Goal: Task Accomplishment & Management: Manage account settings

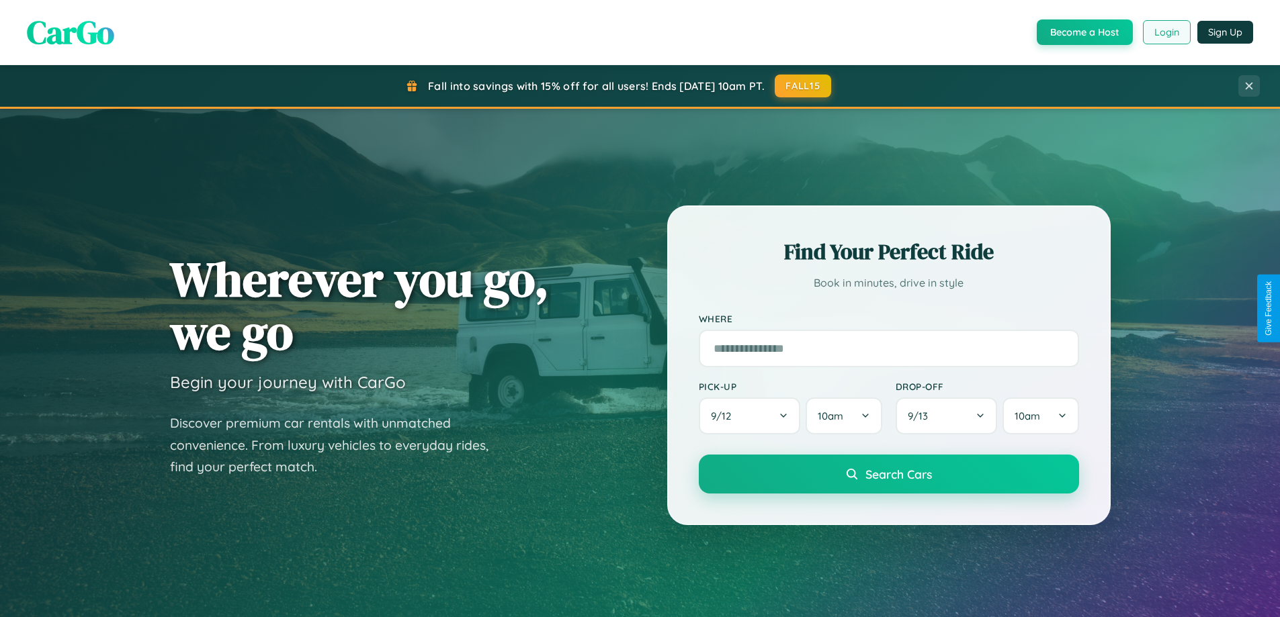
click at [1165, 32] on button "Login" at bounding box center [1167, 32] width 48 height 24
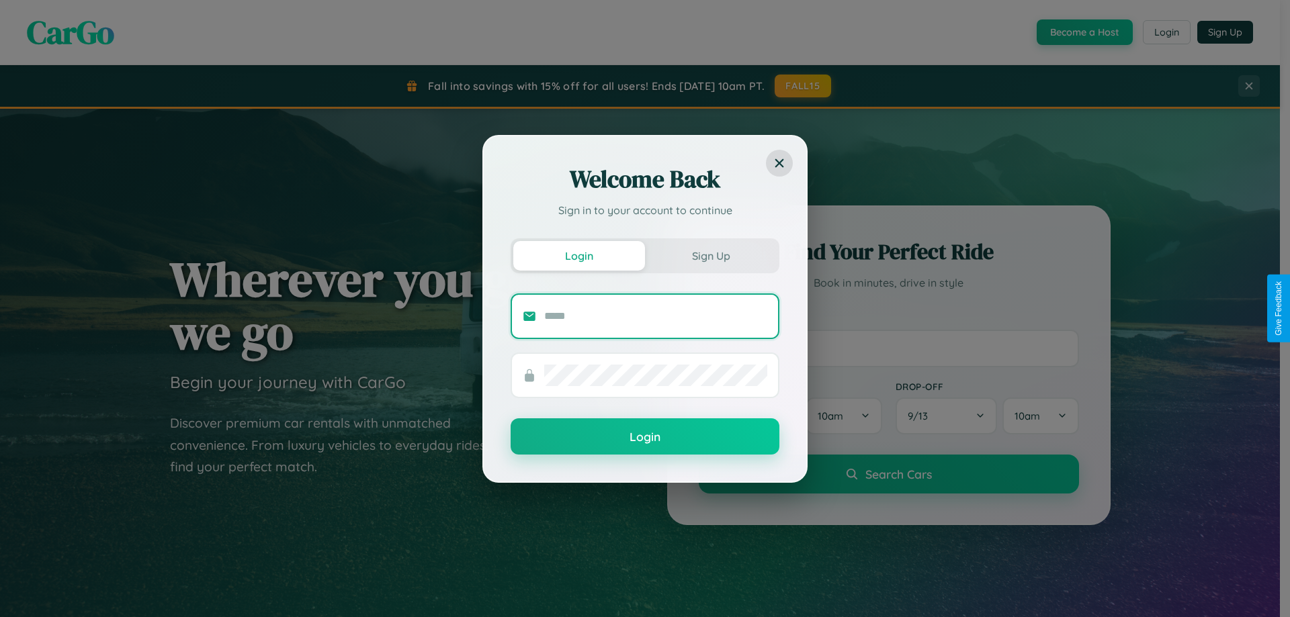
click at [656, 316] on input "text" at bounding box center [655, 316] width 223 height 21
type input "**********"
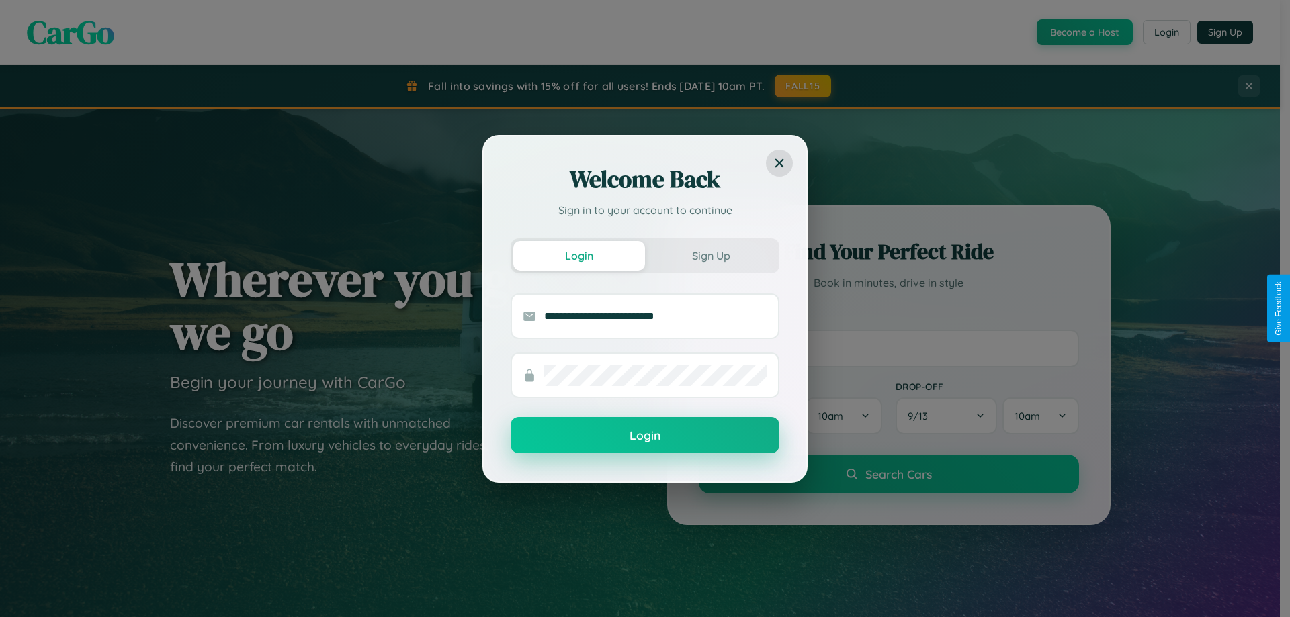
click at [645, 436] on button "Login" at bounding box center [645, 435] width 269 height 36
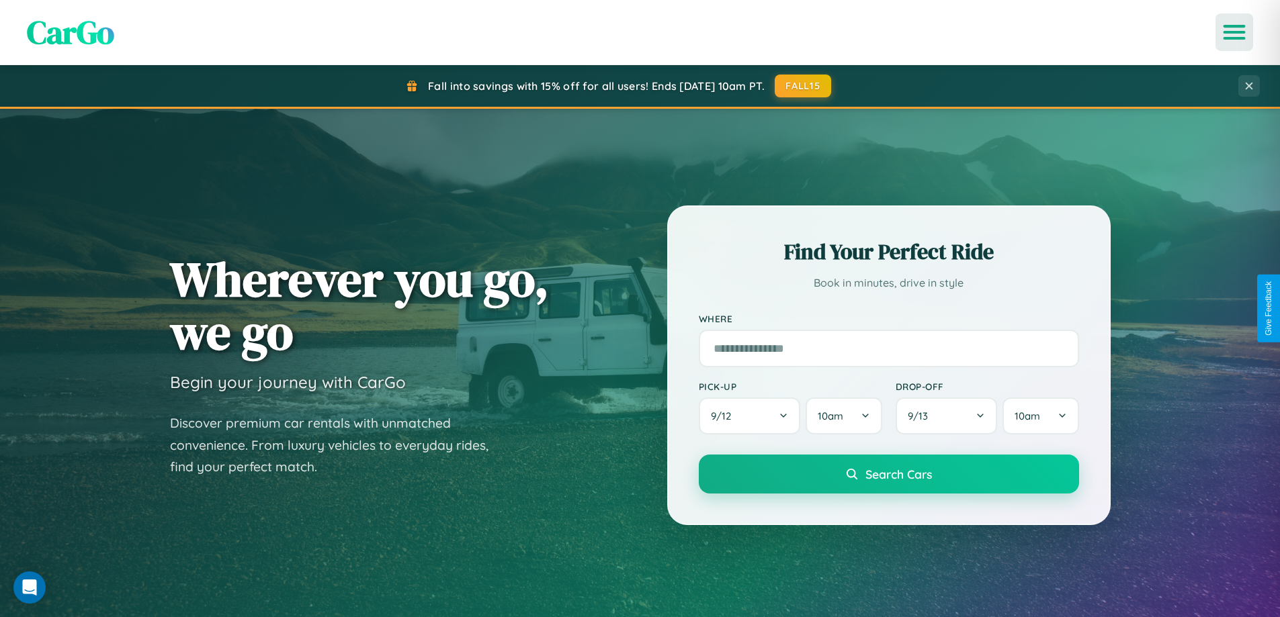
click at [1234, 32] on icon "Open menu" at bounding box center [1234, 32] width 19 height 12
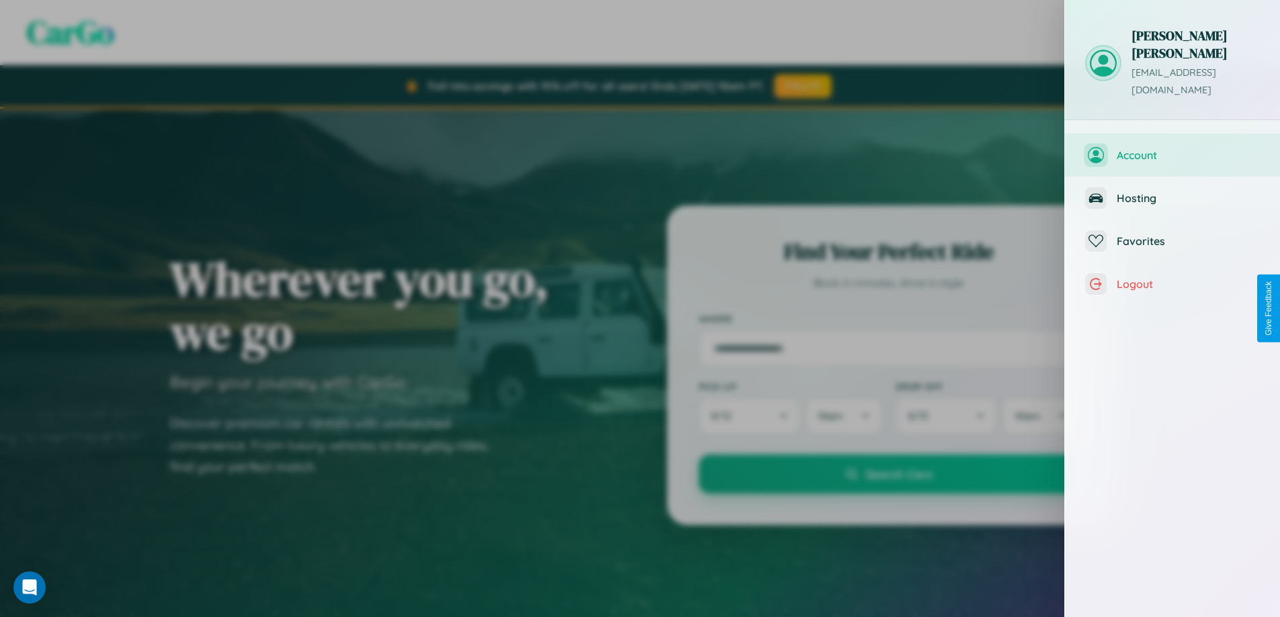
click at [1172, 148] on span "Account" at bounding box center [1187, 154] width 143 height 13
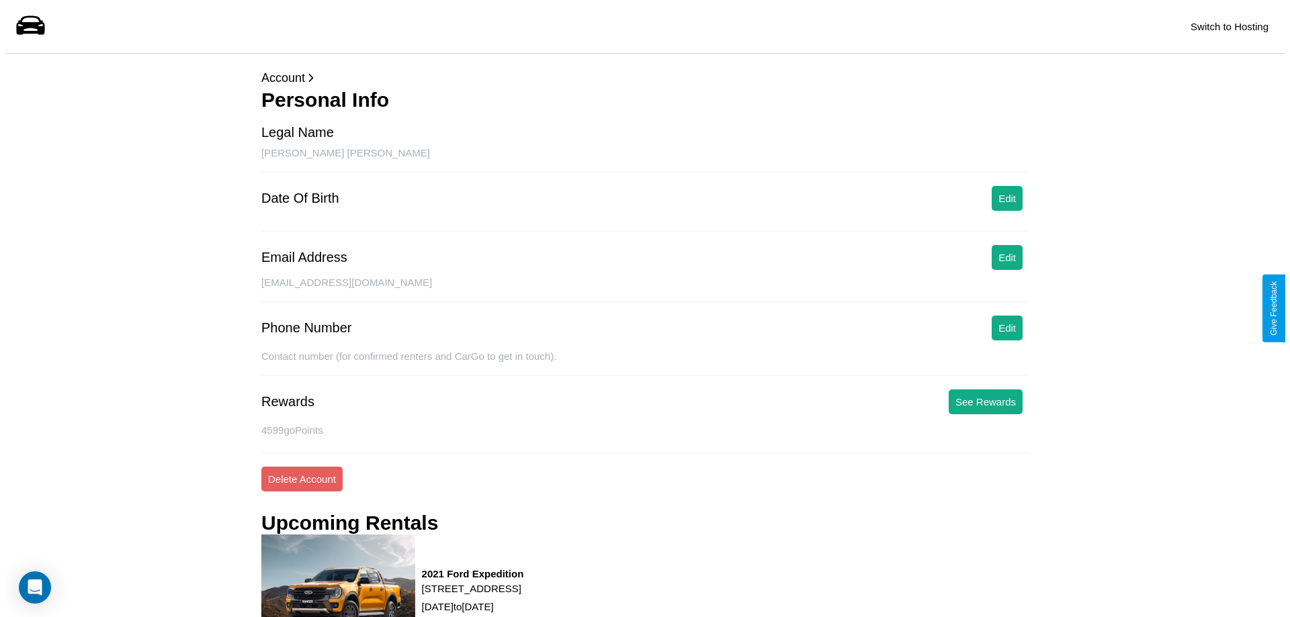
scroll to position [171, 0]
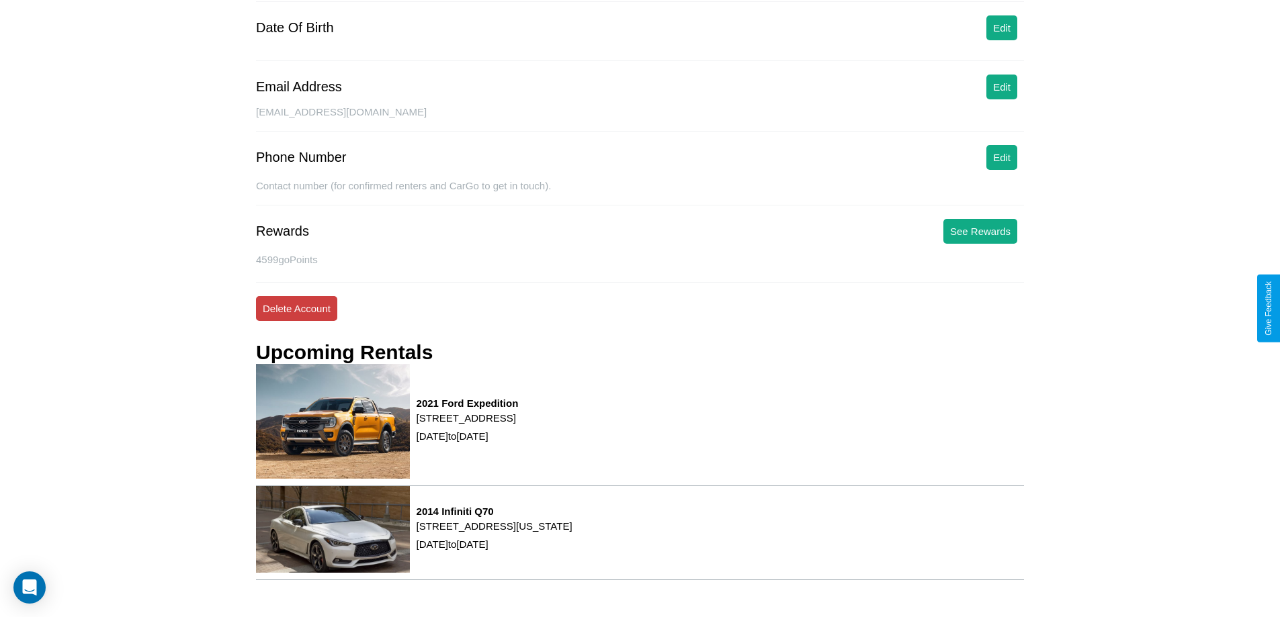
click at [296, 308] on button "Delete Account" at bounding box center [296, 308] width 81 height 25
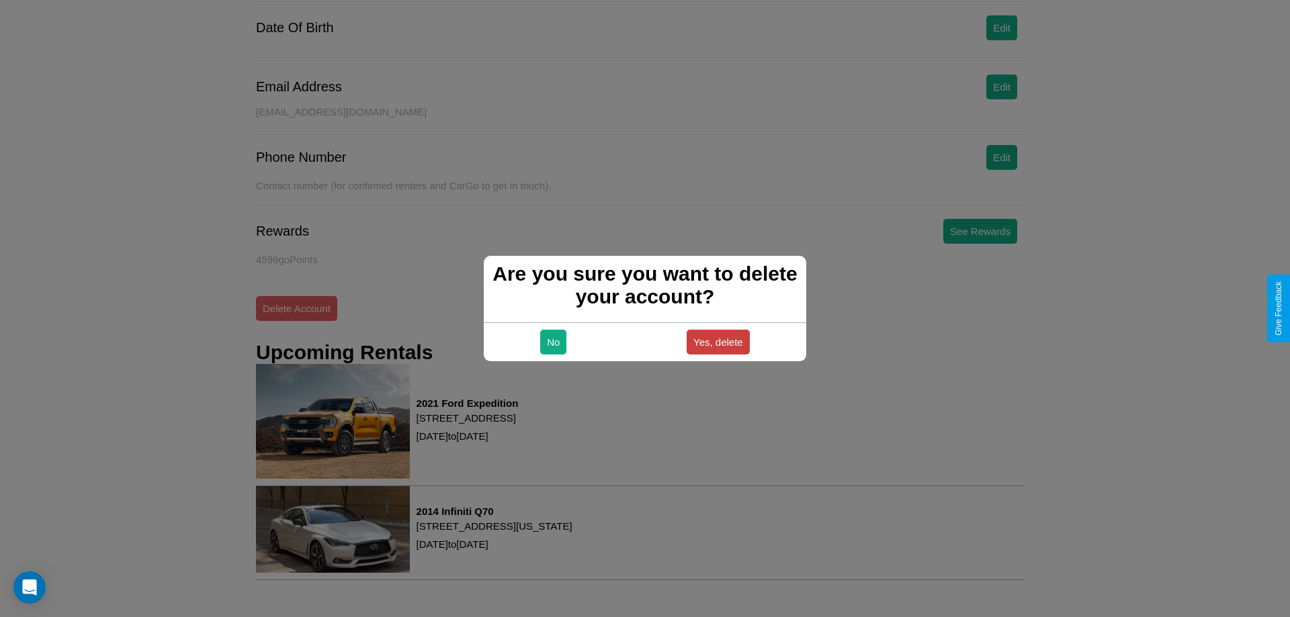
click at [717, 342] on button "Yes, delete" at bounding box center [718, 342] width 63 height 25
